Goal: Task Accomplishment & Management: Complete application form

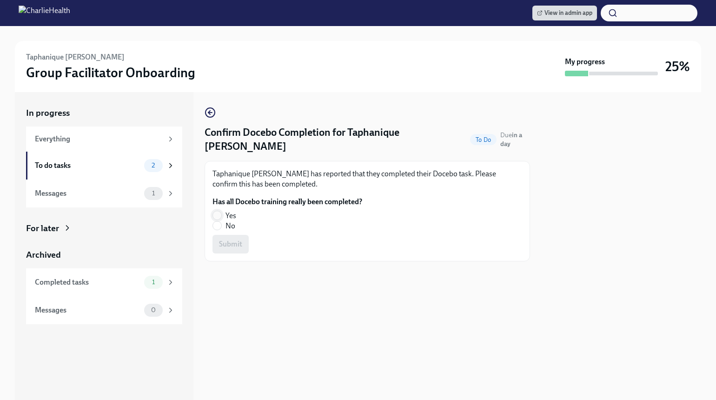
click at [219, 211] on input "Yes" at bounding box center [217, 215] width 8 height 8
radio input "true"
click at [234, 239] on span "Submit" at bounding box center [230, 243] width 23 height 9
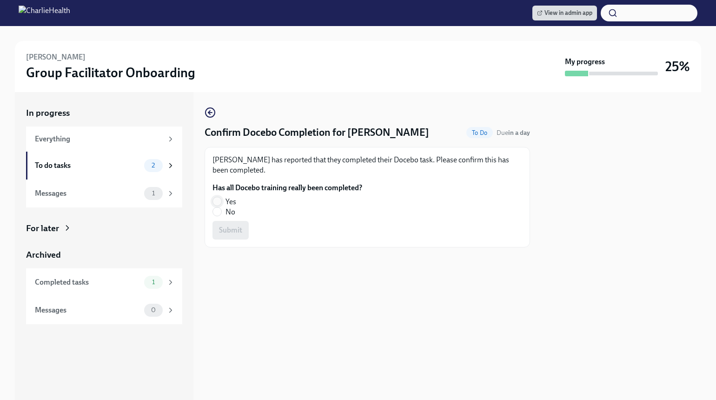
click at [215, 198] on input "Yes" at bounding box center [217, 201] width 8 height 8
radio input "true"
click at [226, 223] on button "Submit" at bounding box center [230, 230] width 36 height 19
